Goal: Task Accomplishment & Management: Use online tool/utility

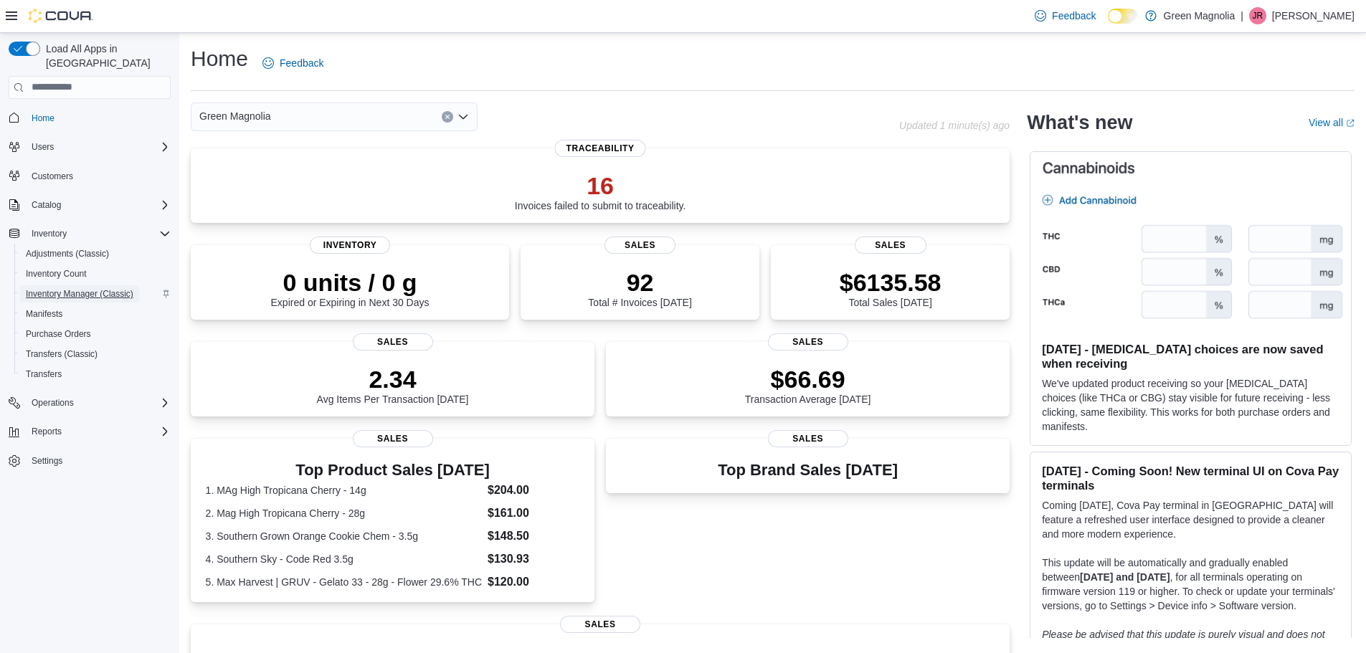
click at [98, 288] on span "Inventory Manager (Classic)" at bounding box center [80, 293] width 108 height 11
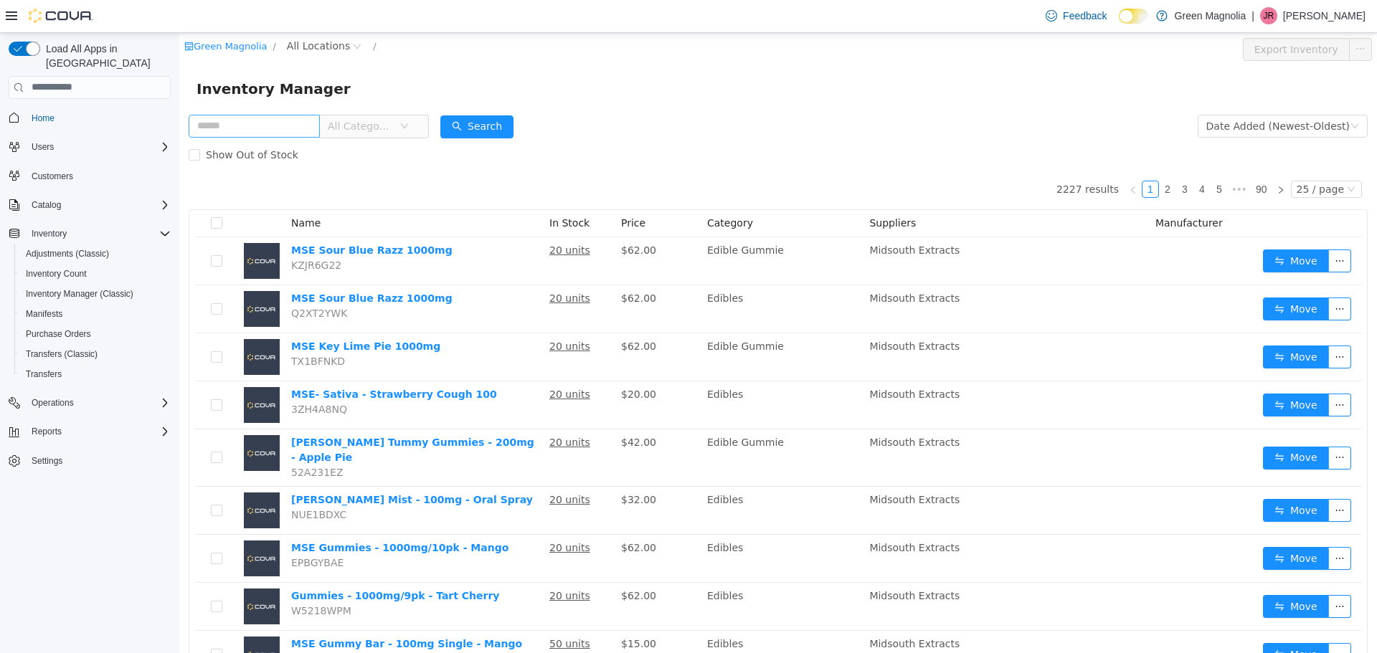
click at [213, 133] on input "text" at bounding box center [254, 125] width 131 height 23
type input "**"
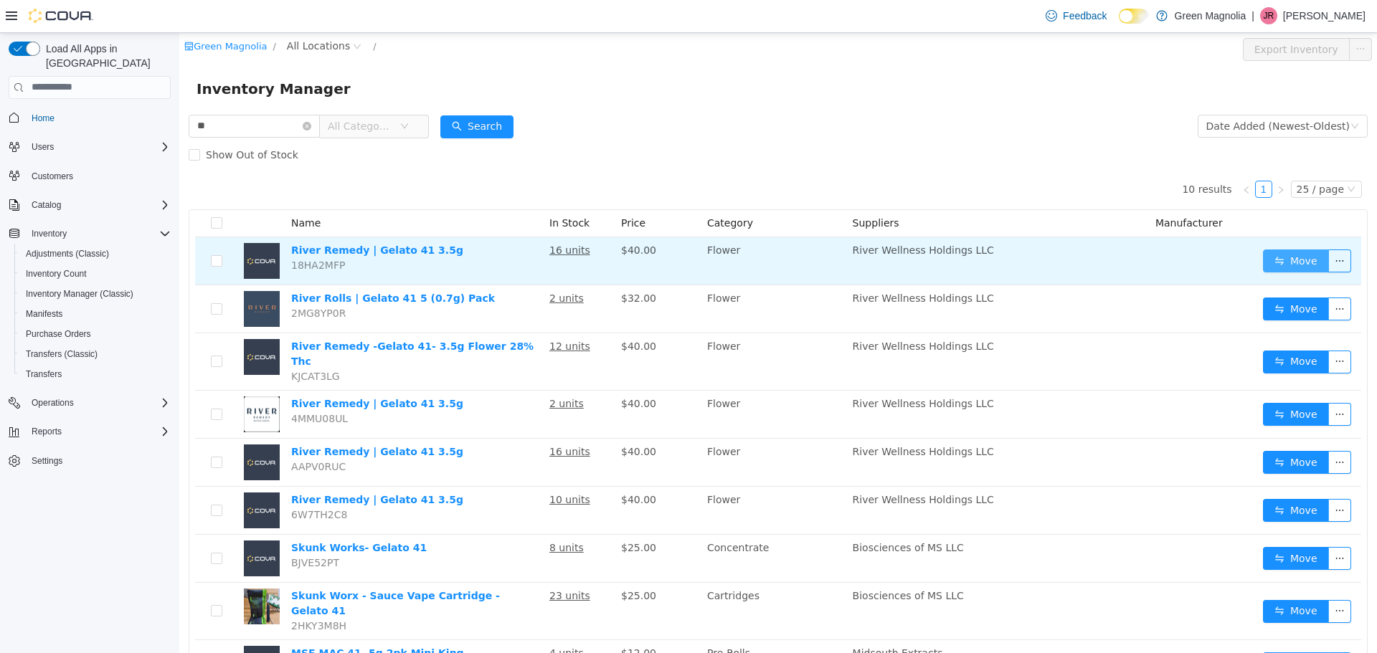
click at [1295, 250] on button "Move" at bounding box center [1296, 260] width 66 height 23
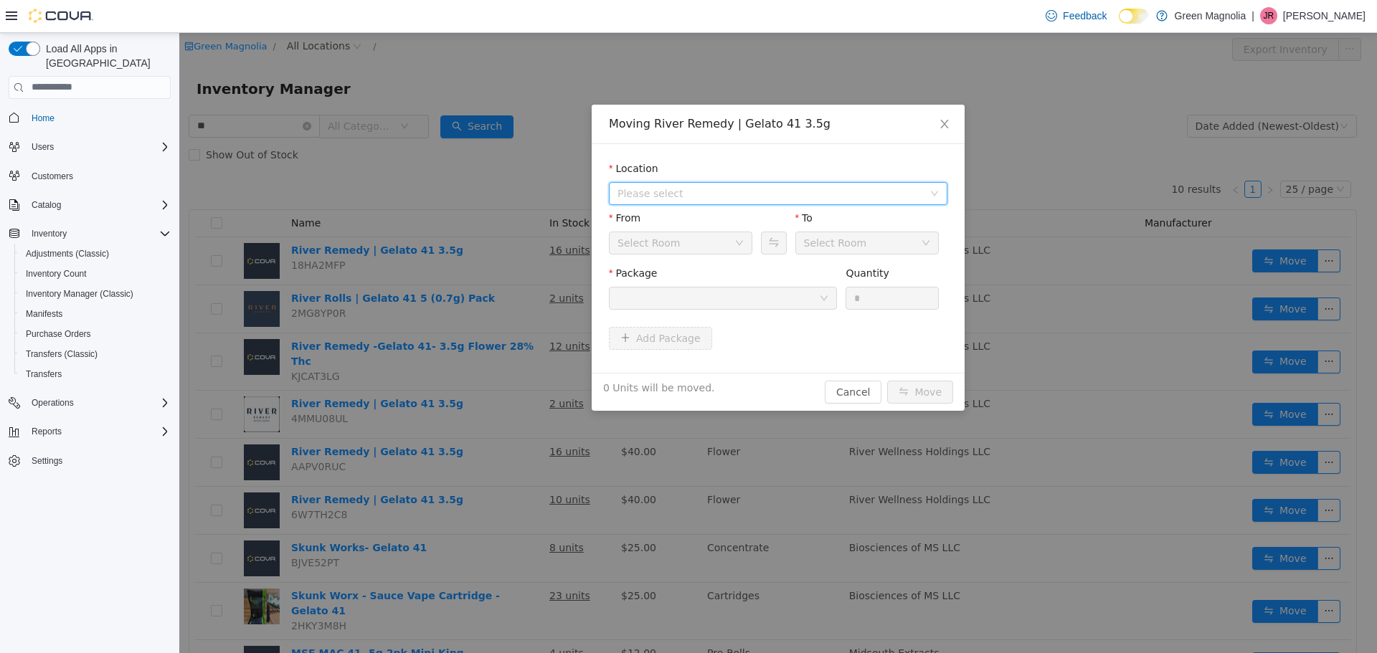
click at [643, 182] on span "Please select" at bounding box center [773, 193] width 312 height 22
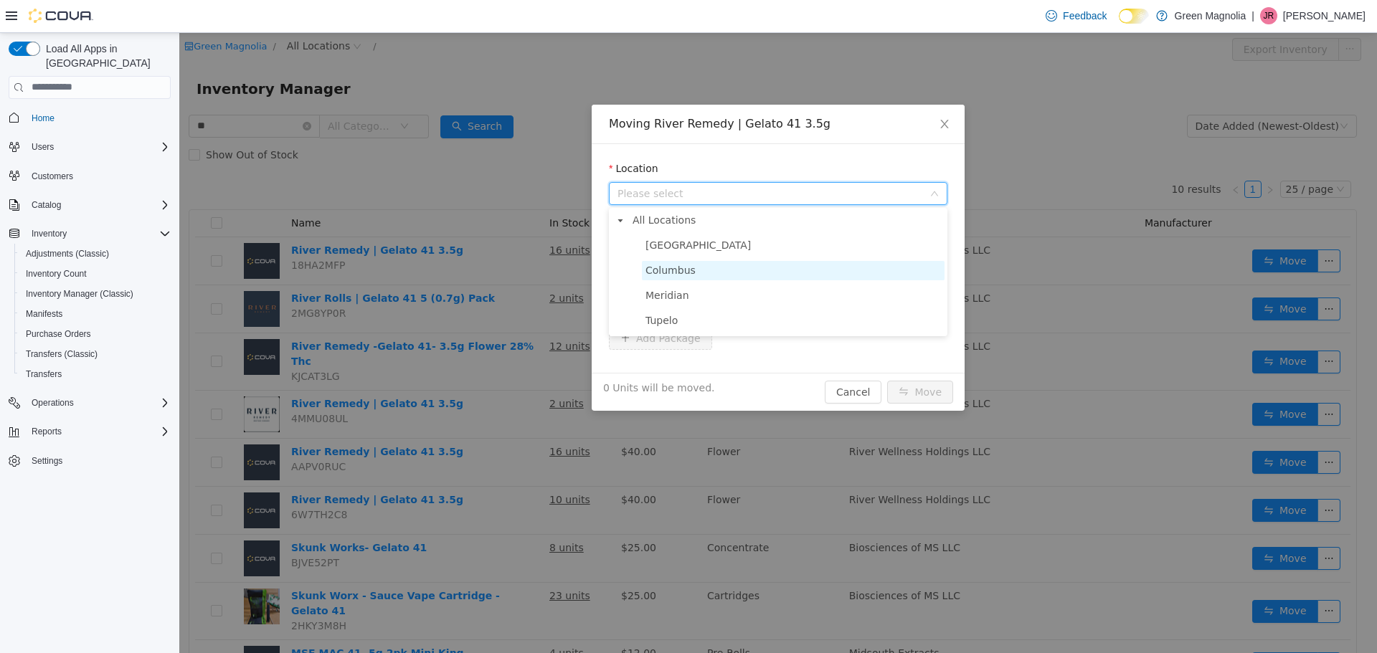
click at [676, 271] on span "Columbus" at bounding box center [670, 269] width 50 height 11
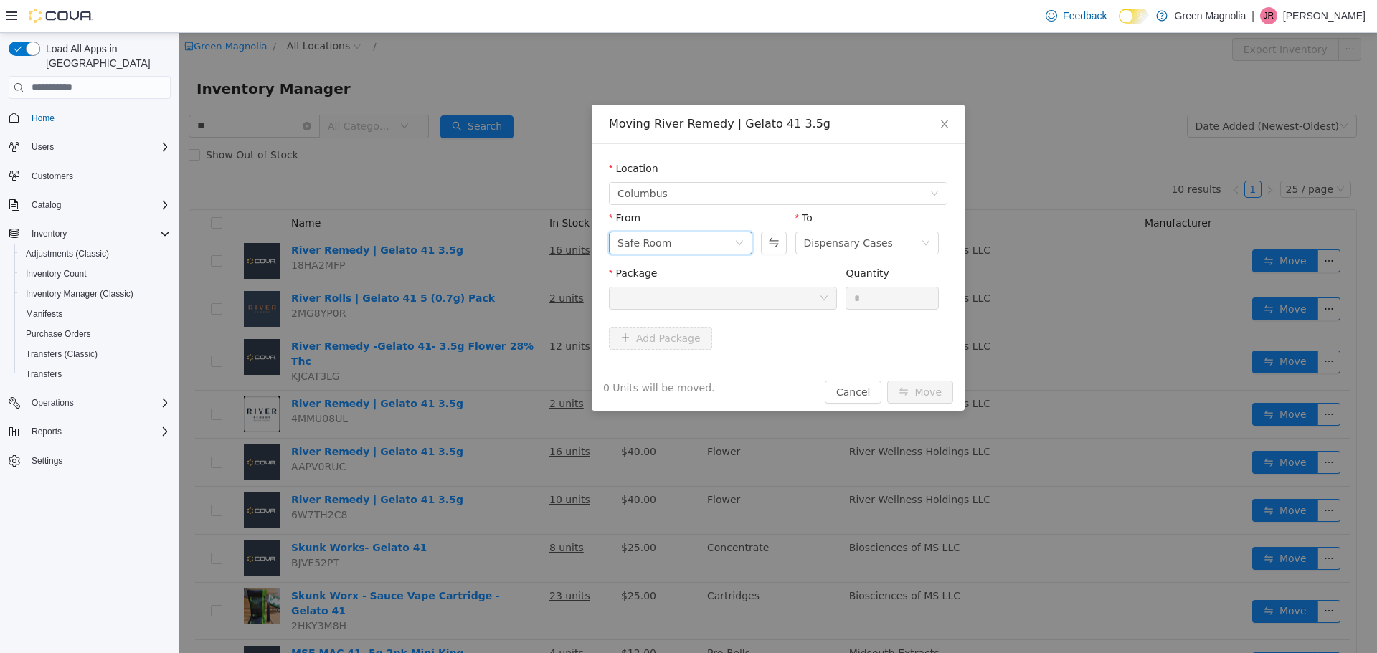
click at [706, 244] on div "Safe Room" at bounding box center [675, 243] width 117 height 22
click at [692, 317] on li "Safe Room" at bounding box center [680, 316] width 143 height 23
click at [820, 247] on div "Dispensary Cases" at bounding box center [848, 243] width 89 height 22
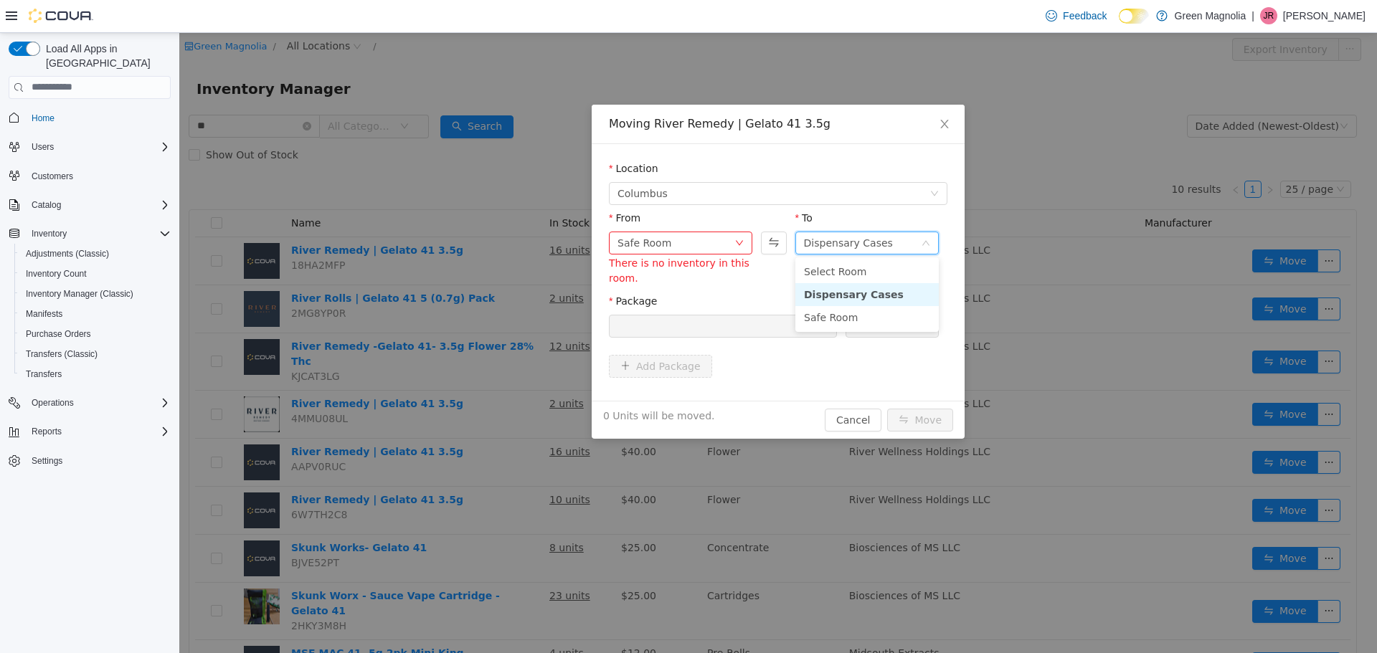
click at [831, 293] on li "Dispensary Cases" at bounding box center [866, 294] width 143 height 23
click at [665, 328] on div at bounding box center [718, 326] width 202 height 22
click at [695, 242] on div "Safe Room" at bounding box center [675, 243] width 117 height 22
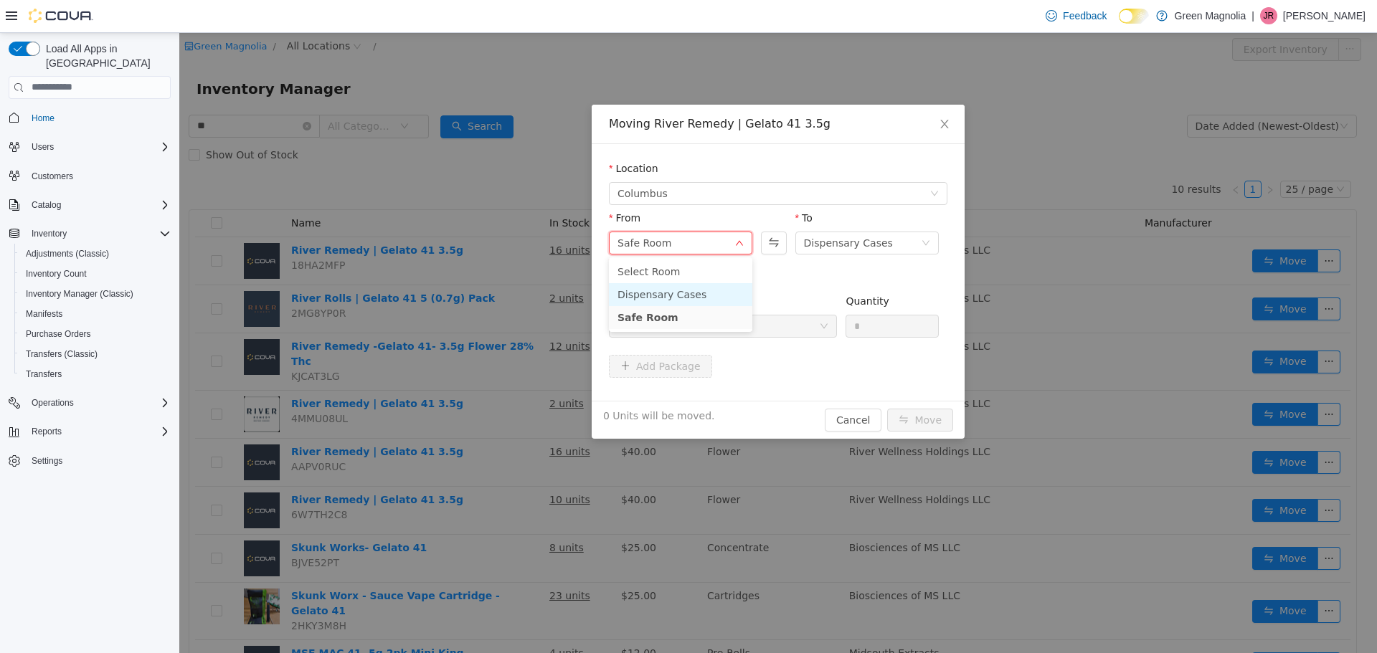
click at [689, 290] on li "Dispensary Cases" at bounding box center [680, 294] width 143 height 23
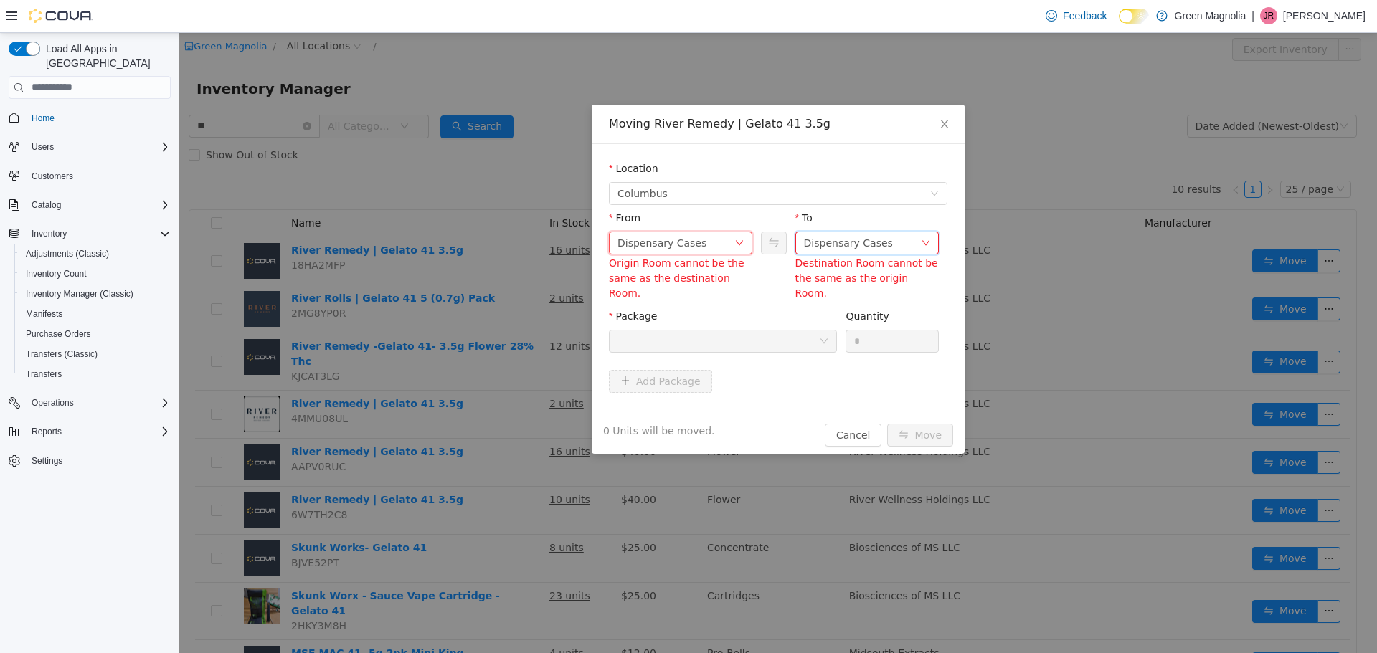
click at [839, 232] on div "Dispensary Cases" at bounding box center [848, 243] width 89 height 22
click at [834, 317] on li "Safe Room" at bounding box center [866, 316] width 143 height 23
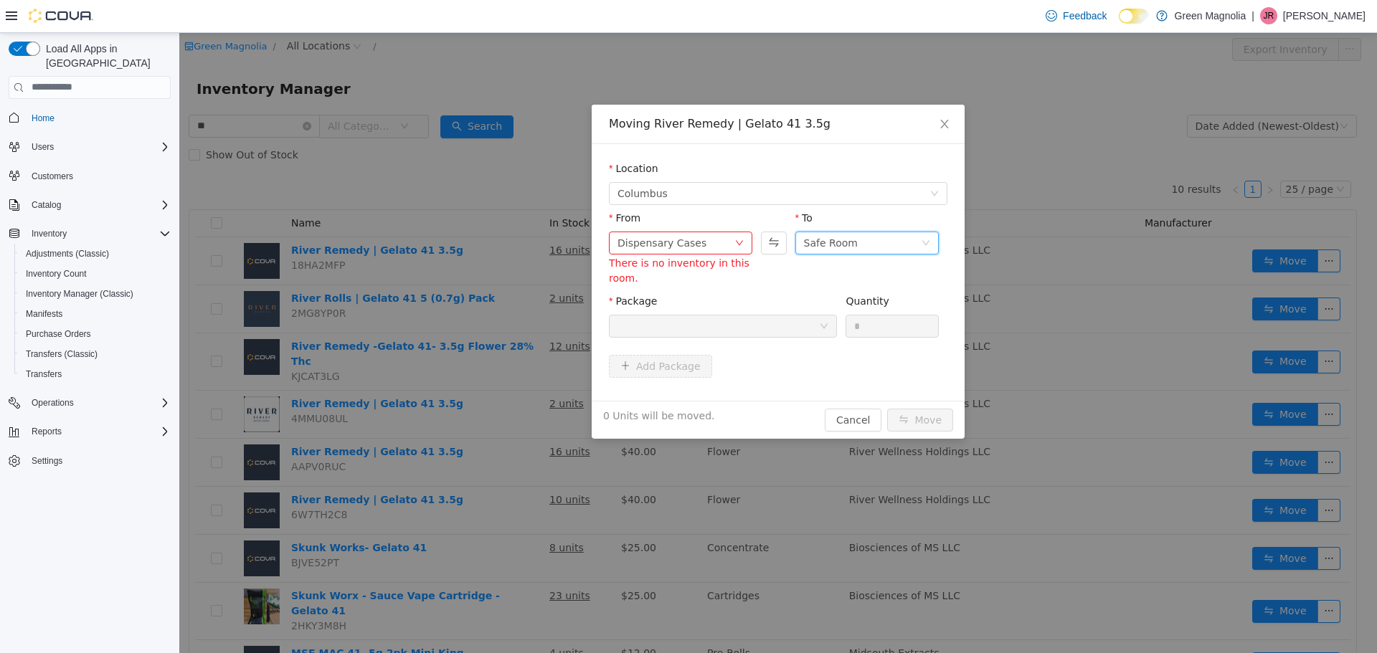
click at [780, 300] on div "Package" at bounding box center [723, 303] width 228 height 21
click at [703, 242] on div "Dispensary Cases" at bounding box center [675, 243] width 117 height 22
click at [684, 315] on li "Safe Room" at bounding box center [680, 316] width 143 height 23
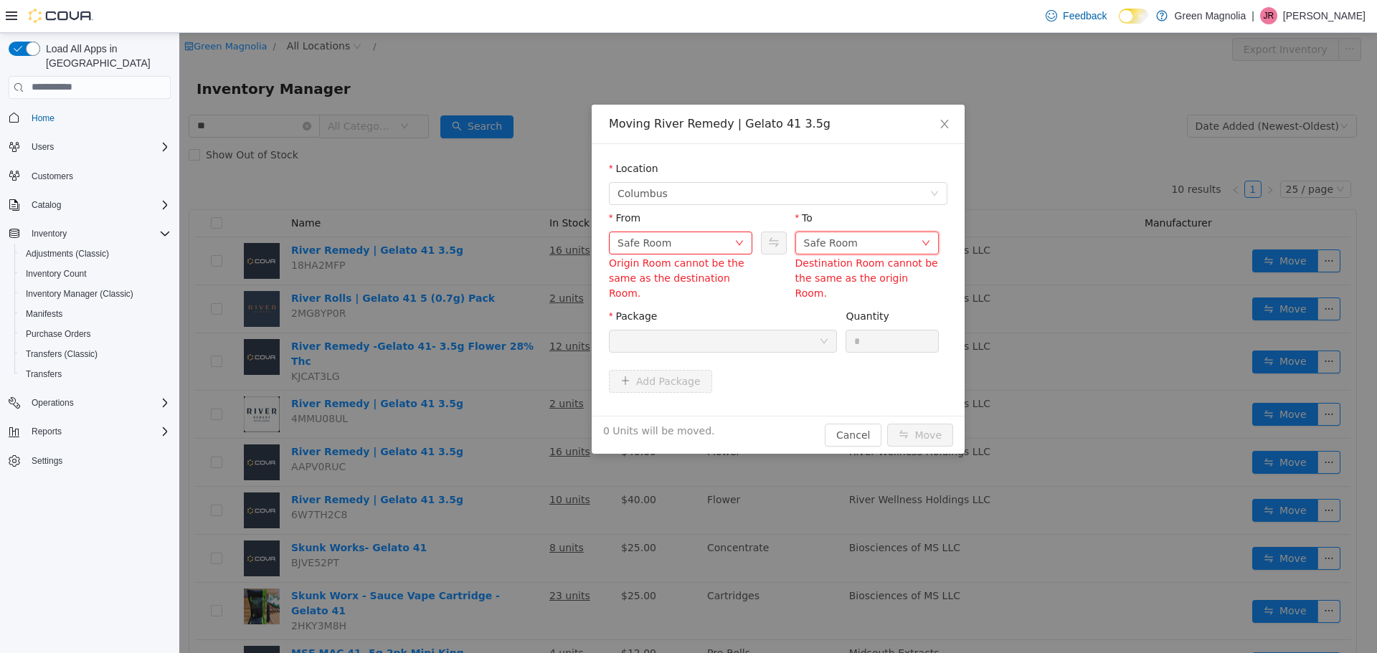
click at [823, 241] on div "Safe Room" at bounding box center [831, 243] width 54 height 22
click at [820, 294] on li "Dispensary Cases" at bounding box center [866, 294] width 143 height 23
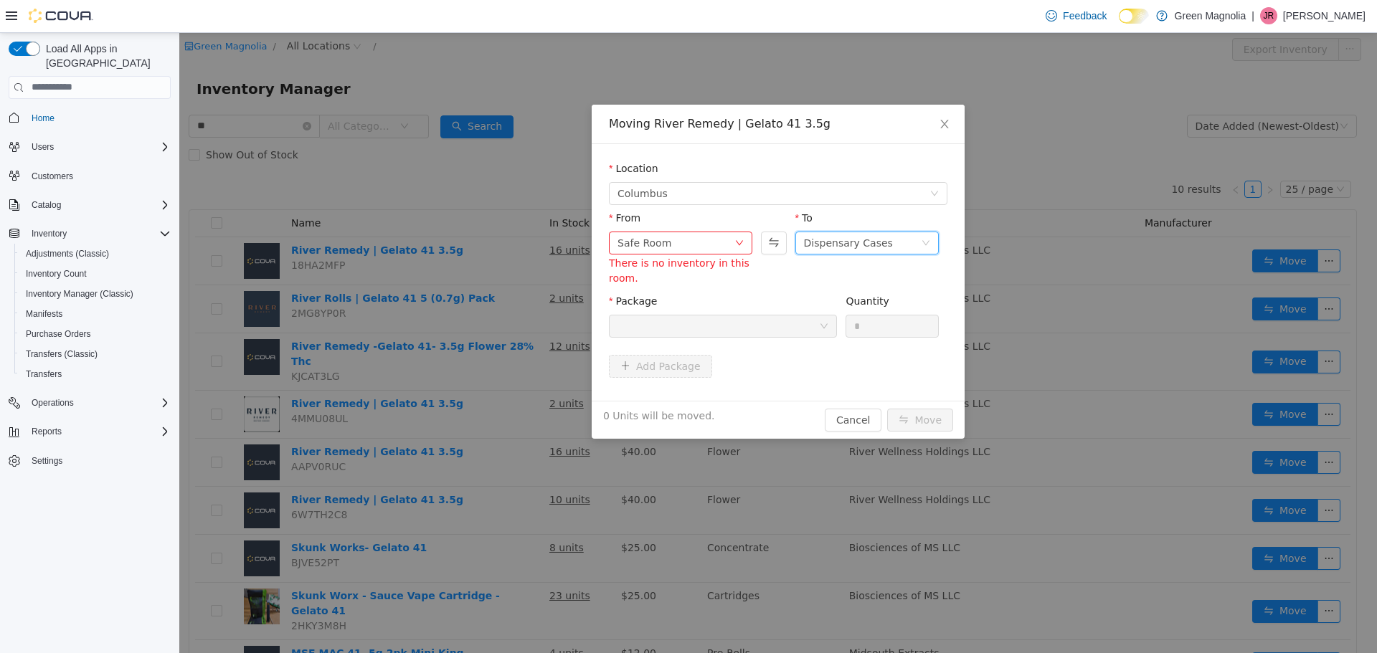
click at [919, 387] on div "Location [GEOGRAPHIC_DATA] From Safe Room There is no inventory in this room. T…" at bounding box center [778, 271] width 373 height 257
